Goal: Transaction & Acquisition: Purchase product/service

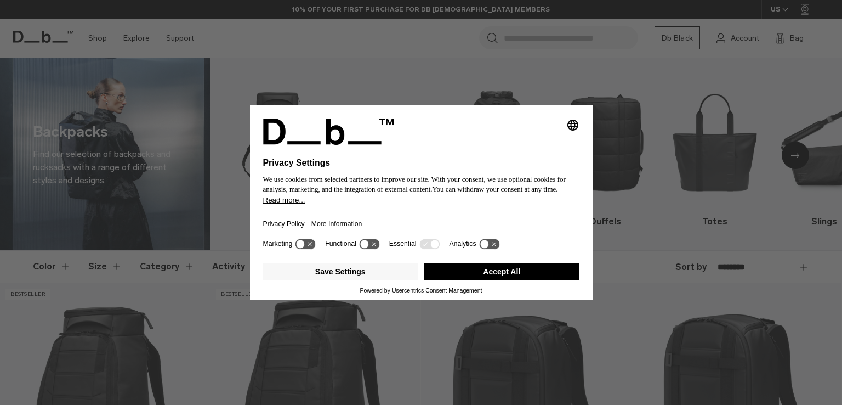
click at [474, 271] on button "Accept All" at bounding box center [501, 272] width 155 height 18
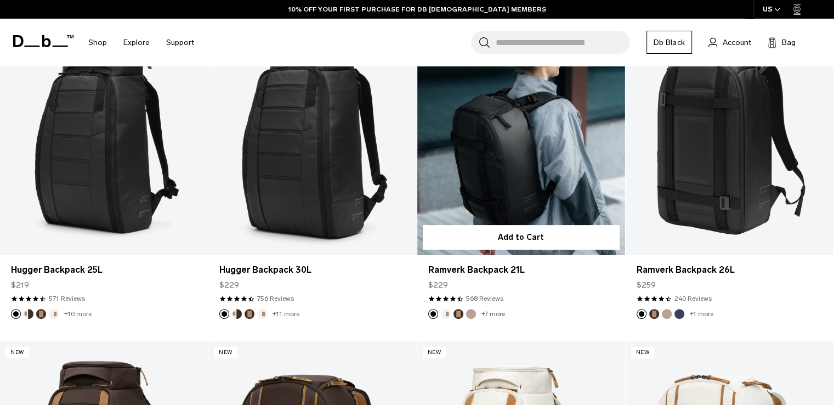
scroll to position [259, 0]
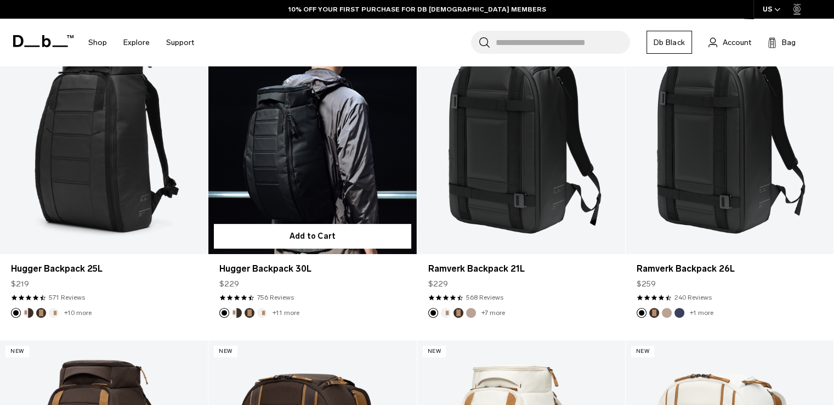
click at [313, 143] on link "Hugger Backpack 30L" at bounding box center [312, 137] width 208 height 231
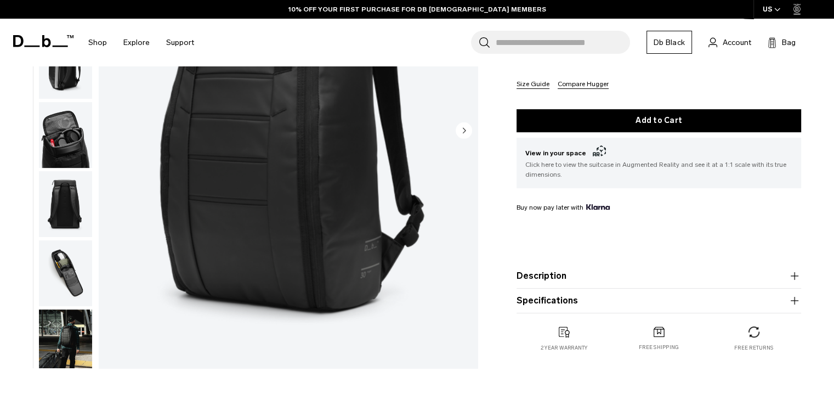
scroll to position [190, 0]
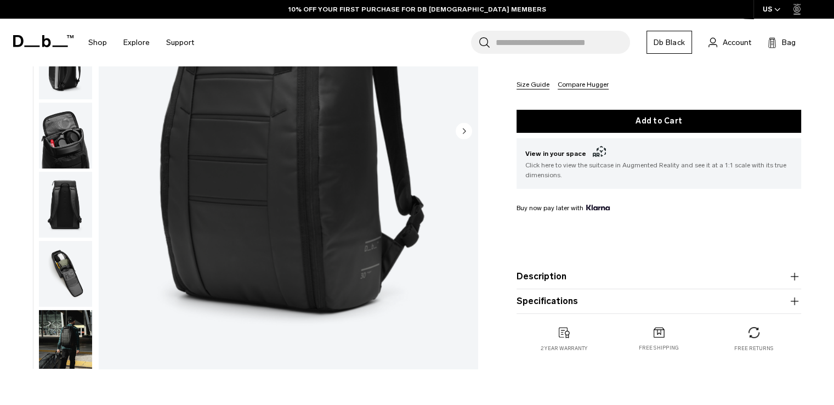
click at [588, 301] on button "Specifications" at bounding box center [659, 301] width 285 height 13
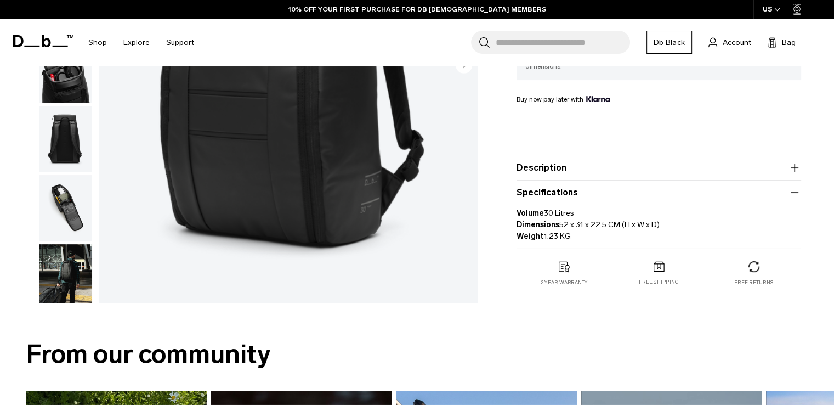
scroll to position [298, 0]
